Goal: Use online tool/utility: Utilize a website feature to perform a specific function

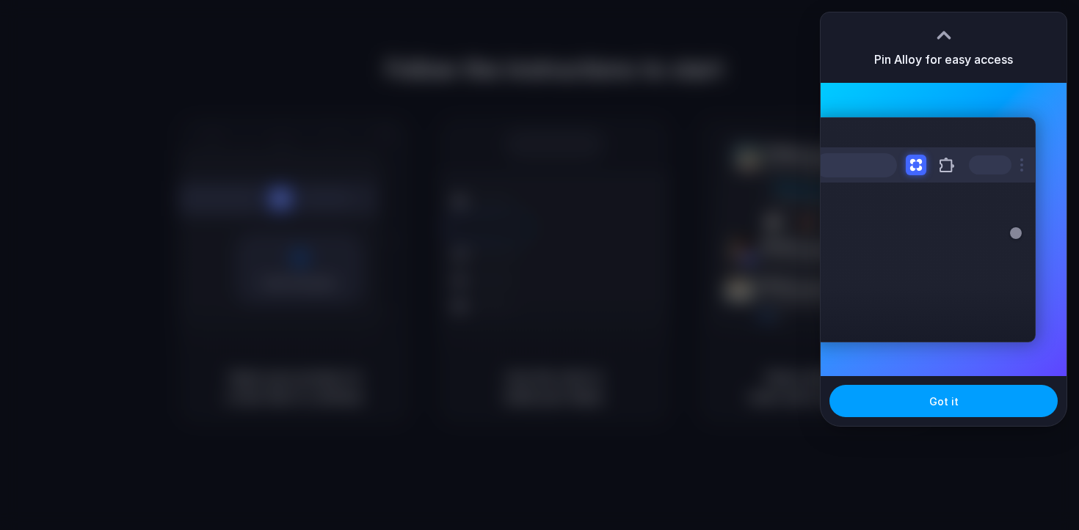
click at [963, 398] on button "Got it" at bounding box center [943, 401] width 228 height 32
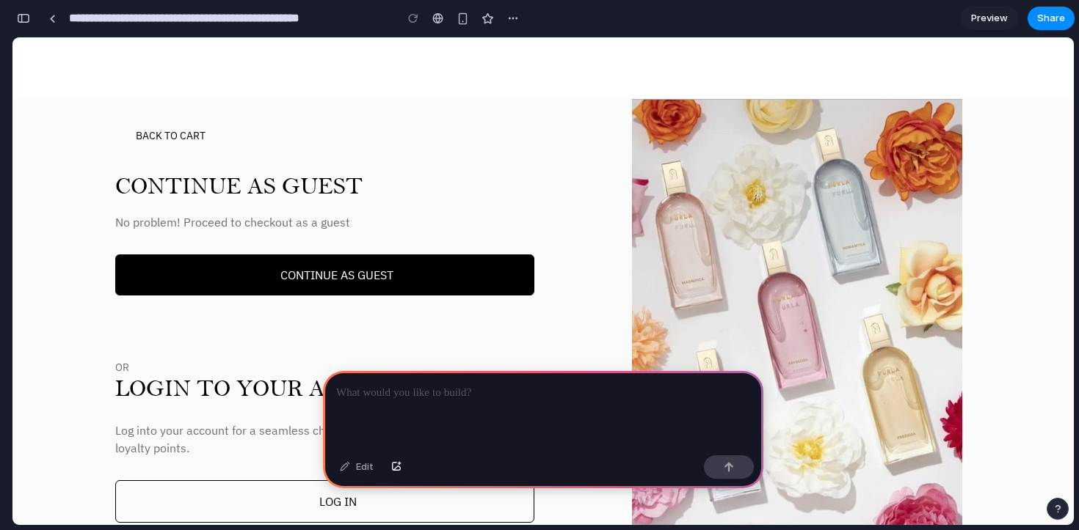
click at [428, 400] on div at bounding box center [543, 410] width 440 height 79
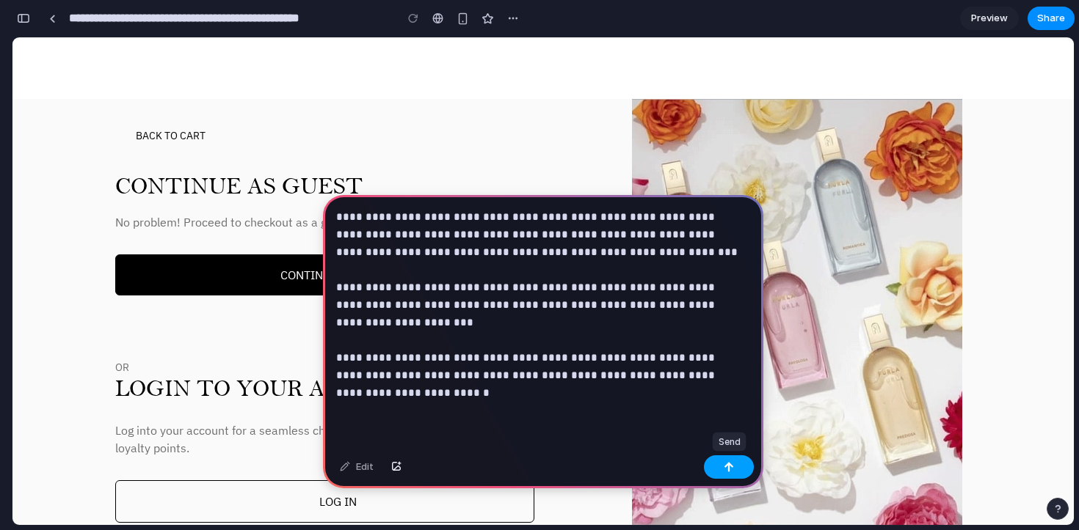
click at [719, 462] on button "button" at bounding box center [729, 467] width 50 height 23
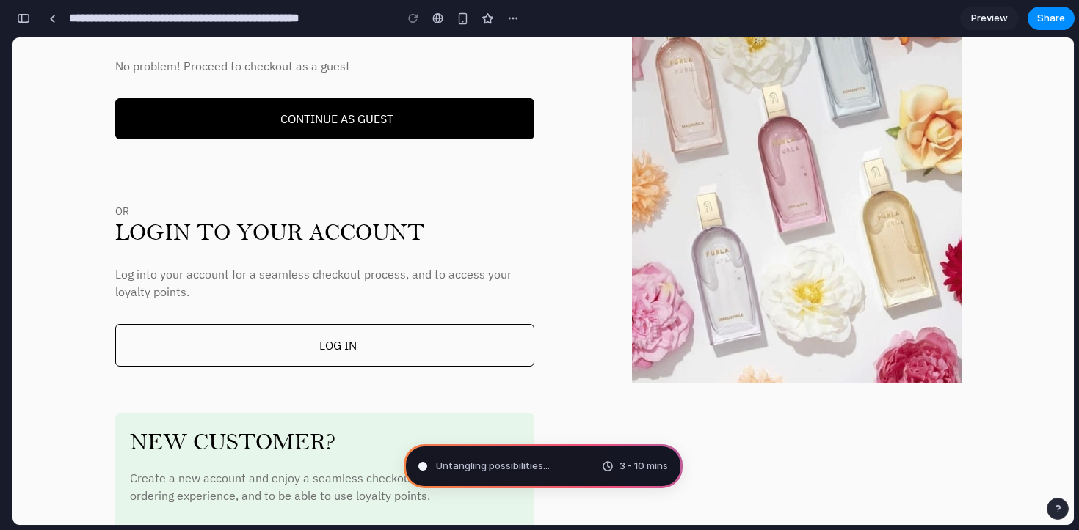
type input "**********"
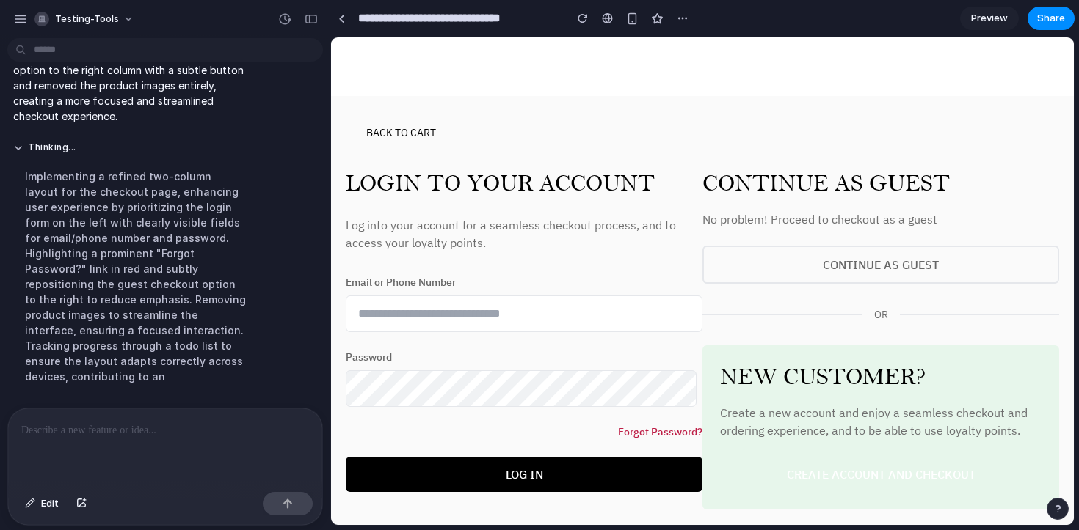
scroll to position [0, 0]
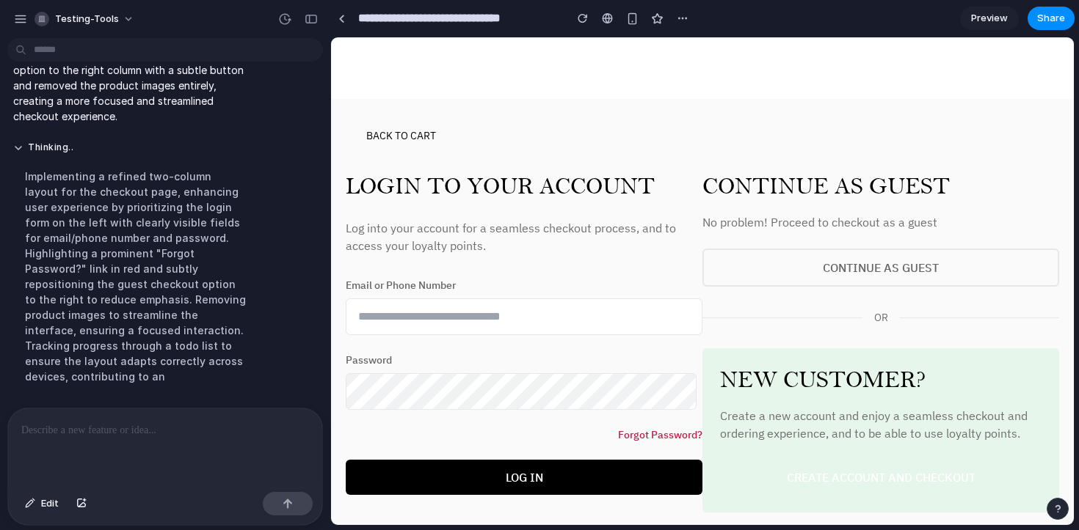
click at [432, 320] on input "Email or Phone Number" at bounding box center [524, 317] width 357 height 37
click at [471, 285] on label "Email or Phone Number" at bounding box center [524, 285] width 357 height 15
click at [471, 299] on input "Email or Phone Number" at bounding box center [524, 317] width 357 height 37
click at [817, 258] on button "Continue As Guest" at bounding box center [880, 268] width 357 height 38
click at [814, 263] on button "Continue As Guest" at bounding box center [880, 268] width 357 height 38
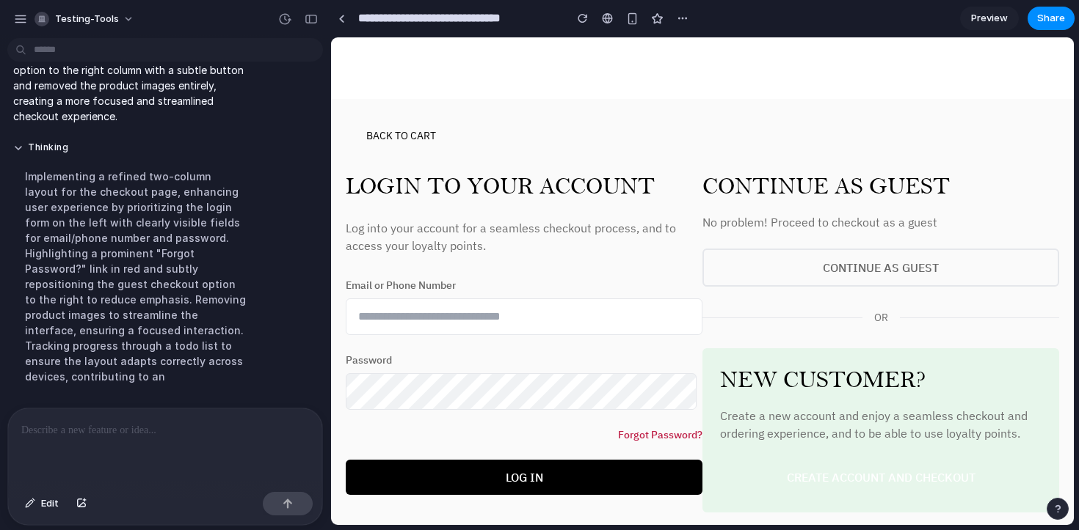
click at [814, 263] on button "Continue As Guest" at bounding box center [880, 268] width 357 height 38
click at [342, 23] on link at bounding box center [341, 18] width 22 height 22
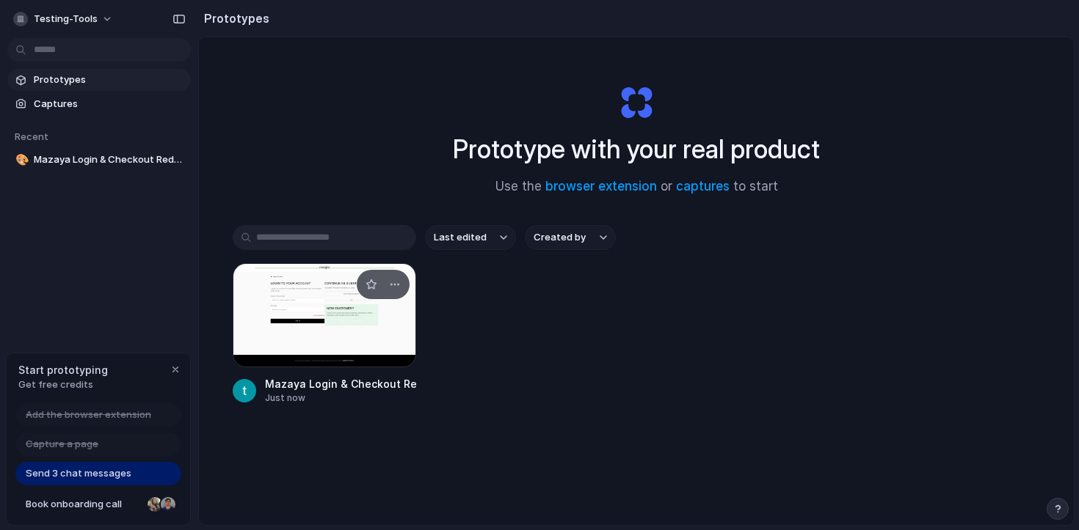
click at [331, 310] on div at bounding box center [324, 315] width 183 height 104
